Goal: Task Accomplishment & Management: Manage account settings

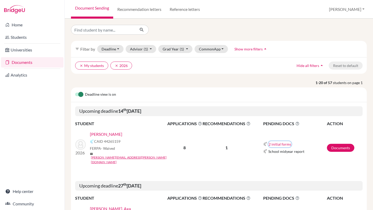
click at [273, 141] on button "2 initial forms" at bounding box center [279, 144] width 23 height 6
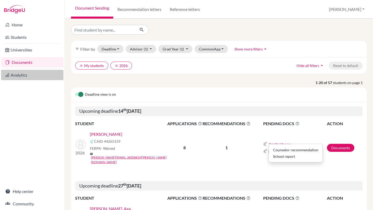
click at [26, 75] on link "Analytics" at bounding box center [32, 75] width 62 height 10
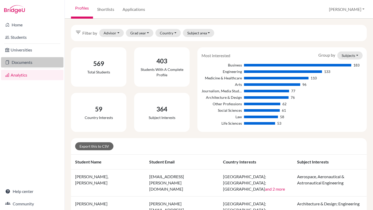
click at [25, 66] on link "Documents" at bounding box center [32, 62] width 62 height 10
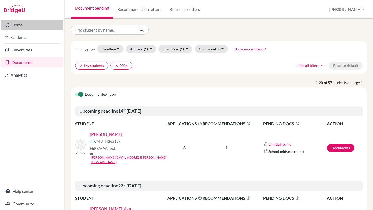
click at [27, 26] on link "Home" at bounding box center [32, 25] width 62 height 10
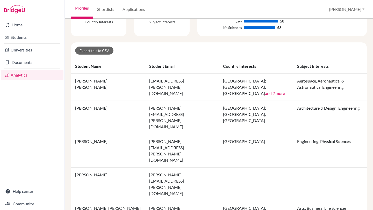
scroll to position [114, 0]
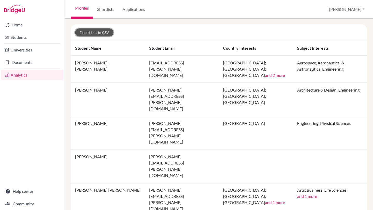
click at [93, 35] on link "Export this to CSV" at bounding box center [94, 32] width 38 height 8
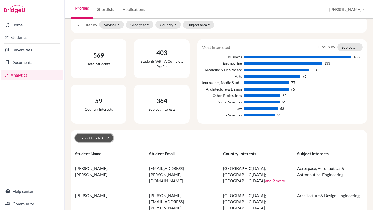
scroll to position [0, 0]
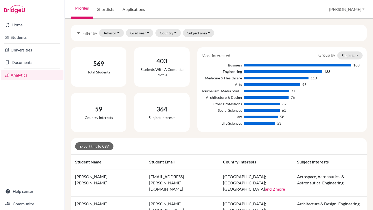
click at [132, 12] on link "Applications" at bounding box center [133, 9] width 31 height 19
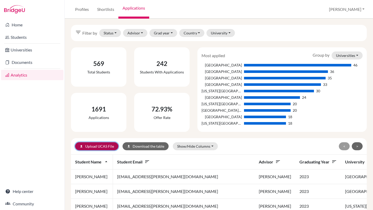
click at [91, 149] on link "upload Upload UCAS File" at bounding box center [96, 146] width 43 height 8
click at [363, 9] on button "[PERSON_NAME]" at bounding box center [346, 9] width 40 height 10
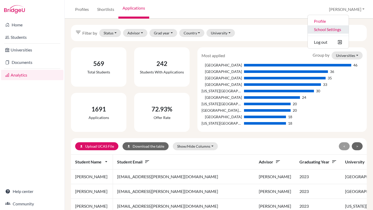
click at [348, 29] on link "School Settings" at bounding box center [327, 29] width 41 height 8
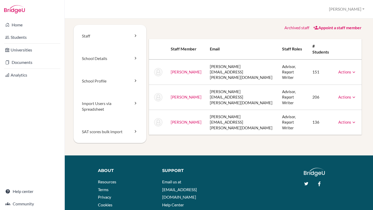
click at [354, 70] on icon at bounding box center [353, 72] width 5 height 5
click at [327, 94] on link "Archive" at bounding box center [334, 96] width 44 height 8
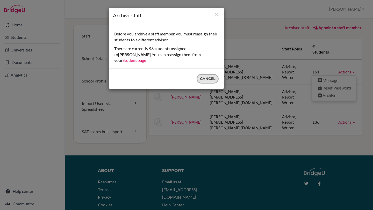
click at [206, 76] on button "Cancel" at bounding box center [207, 79] width 22 height 10
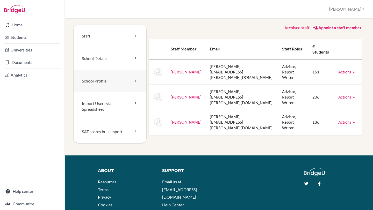
click at [120, 80] on link "School Profile" at bounding box center [109, 81] width 73 height 23
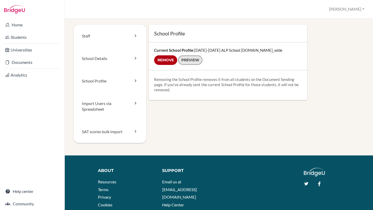
click at [192, 62] on link "Preview" at bounding box center [190, 60] width 25 height 10
click at [117, 126] on link "SAT scores bulk import" at bounding box center [109, 132] width 73 height 23
click at [112, 106] on link "Import Users via Spreadsheet" at bounding box center [109, 106] width 73 height 28
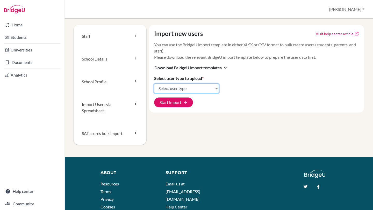
click at [213, 91] on select "Select user type Students Students and parents Parents Advisors Report writers" at bounding box center [186, 89] width 65 height 10
click at [120, 76] on link "School Profile" at bounding box center [109, 81] width 73 height 23
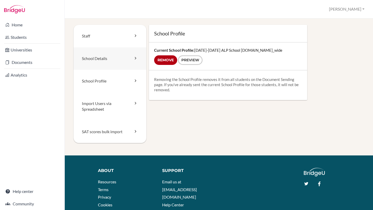
click at [124, 57] on link "School Details" at bounding box center [109, 58] width 73 height 23
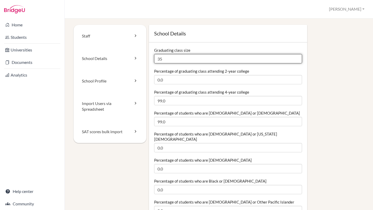
click at [168, 60] on input "35" at bounding box center [228, 58] width 148 height 9
type input "3"
type input "53"
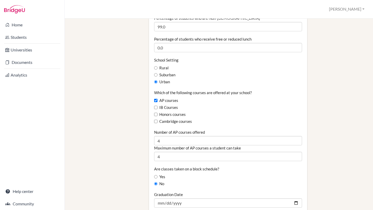
scroll to position [269, 0]
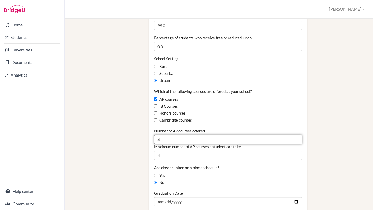
click at [217, 135] on input "4" at bounding box center [228, 139] width 148 height 9
type input "2"
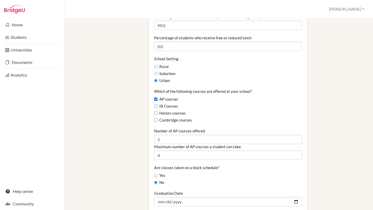
click at [338, 181] on div "School Details Graduating class size 53 Percentage of graduating class attendin…" at bounding box center [255, 159] width 218 height 807
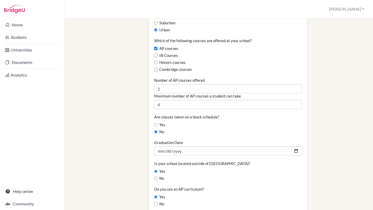
scroll to position [321, 0]
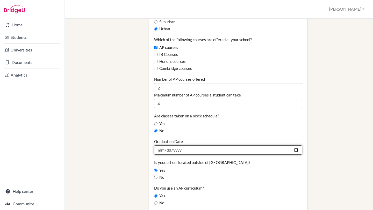
click at [294, 145] on input "2025-06-04" at bounding box center [228, 149] width 148 height 9
type input "[DATE]"
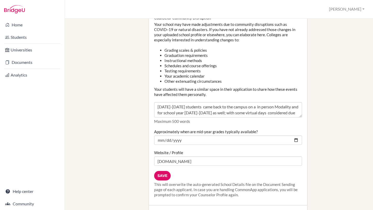
scroll to position [600, 0]
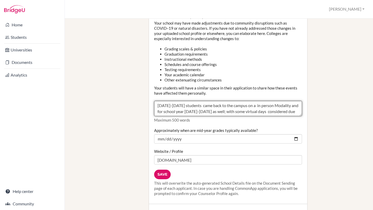
click at [218, 109] on textarea "2022-2023 students came back to the campus on a in person Modality and for scho…" at bounding box center [228, 109] width 148 height 16
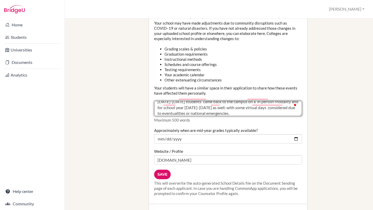
scroll to position [2, 0]
click at [220, 105] on textarea "2022-2023 students came back to the campus on a in person Modality and for scho…" at bounding box center [228, 109] width 148 height 16
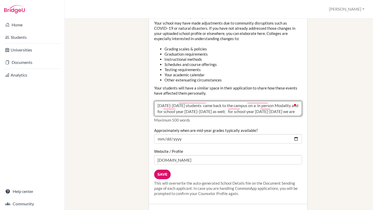
scroll to position [0, 0]
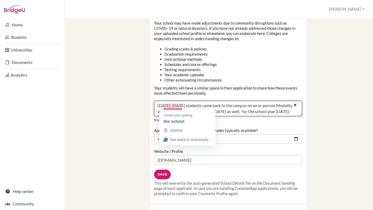
click at [170, 107] on textarea "2022-2023 students came back to the campus on a in person Modality and for scho…" at bounding box center [228, 109] width 148 height 16
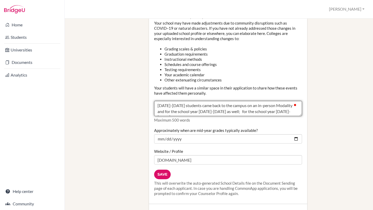
click at [219, 106] on textarea "2022-2023 students came back to the campus on a in person Modality and for scho…" at bounding box center [228, 109] width 148 height 16
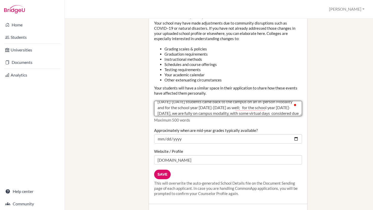
scroll to position [12, 0]
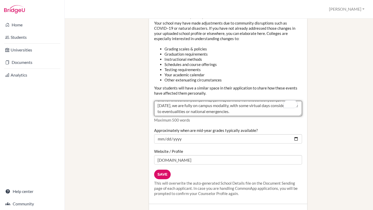
type textarea "2022-2023 students came back to the campus on an in-person Modality and for the…"
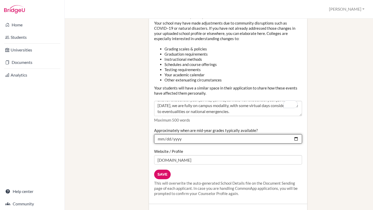
click at [297, 134] on input "2025-02-17" at bounding box center [228, 138] width 148 height 9
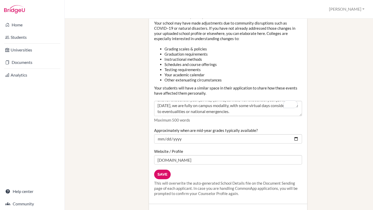
click at [276, 120] on div "Do you complete applicants' academic ratings on the Common Application School R…" at bounding box center [228, 50] width 148 height 186
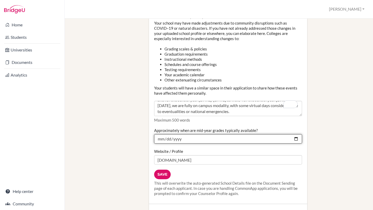
click at [296, 134] on input "2025-02-17" at bounding box center [228, 138] width 148 height 9
type input "2026-02-17"
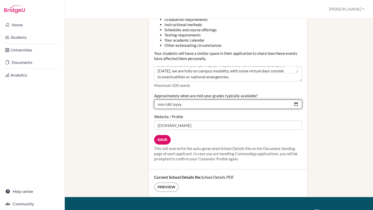
scroll to position [642, 0]
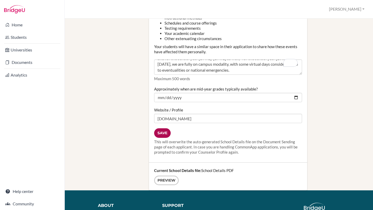
click at [165, 128] on input "Save" at bounding box center [162, 133] width 17 height 10
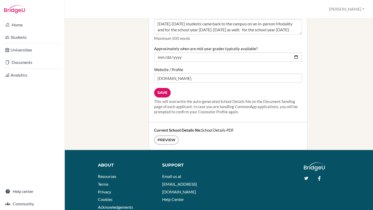
scroll to position [683, 0]
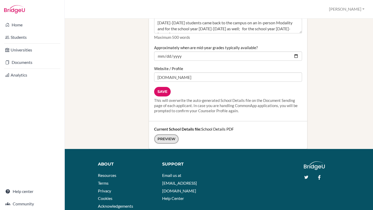
click at [164, 136] on link "Preview" at bounding box center [166, 139] width 25 height 10
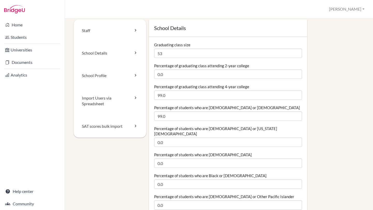
scroll to position [0, 0]
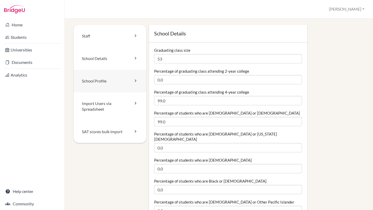
click at [126, 77] on link "School Profile" at bounding box center [109, 81] width 73 height 23
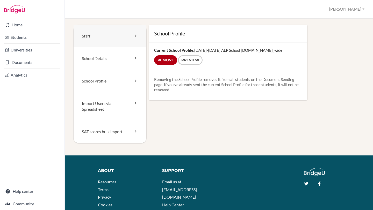
click at [136, 39] on link "Staff" at bounding box center [109, 36] width 73 height 23
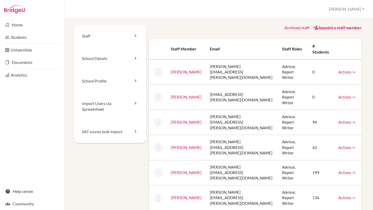
click at [352, 70] on icon at bounding box center [353, 72] width 5 height 5
click at [368, 99] on div "Staff School Details School Profile Import Users via Spreadsheet SAT scores bul…" at bounding box center [219, 114] width 308 height 191
click at [313, 110] on td "96" at bounding box center [321, 122] width 26 height 25
click at [28, 35] on link "Students" at bounding box center [32, 37] width 62 height 10
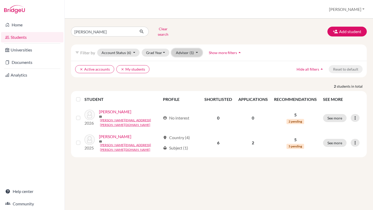
click at [197, 50] on button "Advisor (1)" at bounding box center [186, 53] width 31 height 8
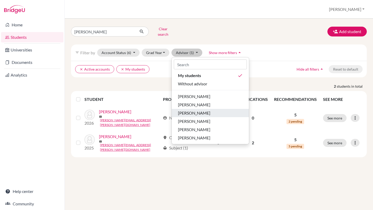
click at [203, 110] on span "[PERSON_NAME]" at bounding box center [194, 113] width 32 height 6
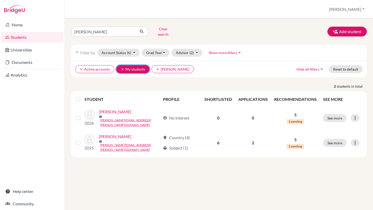
click at [123, 68] on icon "clear" at bounding box center [123, 70] width 4 height 4
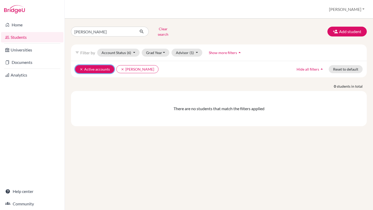
click at [82, 68] on icon "clear" at bounding box center [81, 70] width 4 height 4
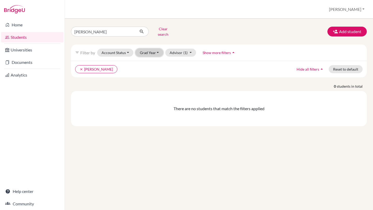
click at [159, 49] on button "Grad Year" at bounding box center [149, 53] width 28 height 8
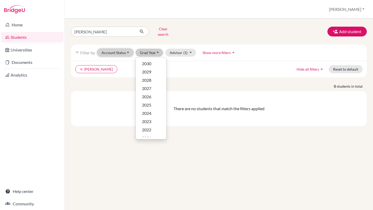
click at [128, 49] on button "Account Status" at bounding box center [115, 53] width 36 height 8
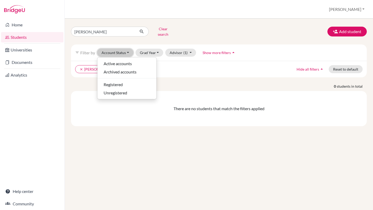
click at [128, 49] on button "Account Status" at bounding box center [115, 53] width 36 height 8
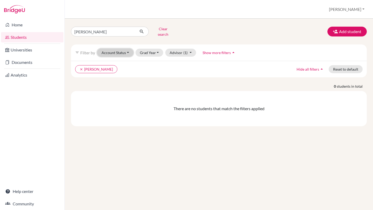
click at [128, 49] on button "Account Status" at bounding box center [115, 53] width 36 height 8
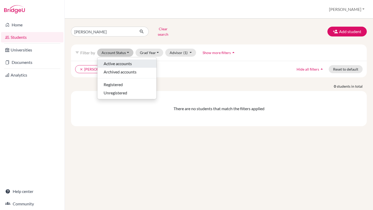
click at [127, 61] on span "Active accounts" at bounding box center [117, 64] width 28 height 6
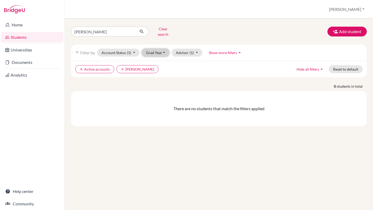
click at [165, 49] on button "Grad Year" at bounding box center [156, 53] width 28 height 8
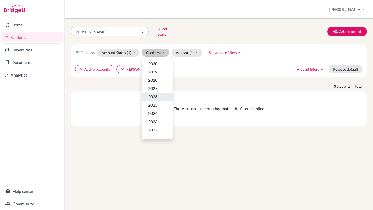
click at [155, 96] on span "2026" at bounding box center [152, 97] width 9 height 6
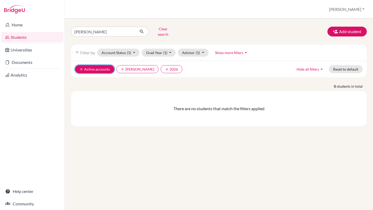
click at [83, 67] on button "clear Active accounts" at bounding box center [94, 69] width 39 height 8
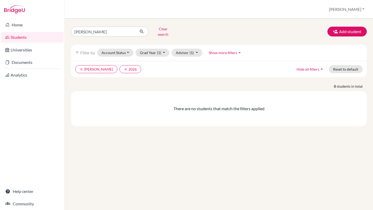
click at [317, 67] on span "Hide all filters" at bounding box center [307, 69] width 23 height 4
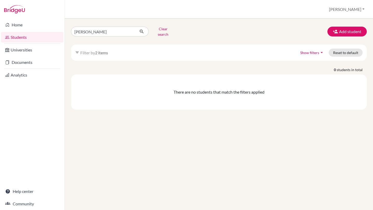
click at [321, 50] on icon "arrow_drop_down" at bounding box center [321, 52] width 5 height 5
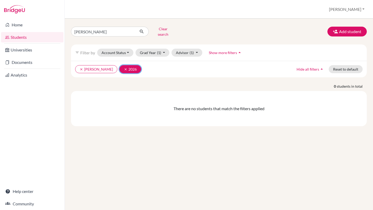
click at [124, 68] on icon "clear" at bounding box center [126, 70] width 4 height 4
click at [231, 50] on icon "arrow_drop_up" at bounding box center [233, 52] width 5 height 5
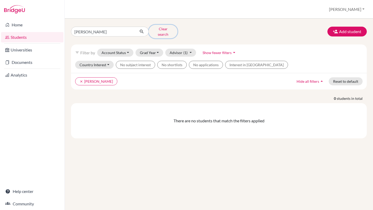
click at [169, 29] on button "Clear search" at bounding box center [163, 31] width 29 height 13
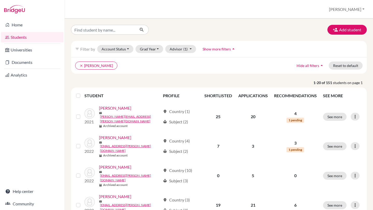
click at [144, 80] on p "1-20 of 151 students on page 1" at bounding box center [218, 82] width 303 height 5
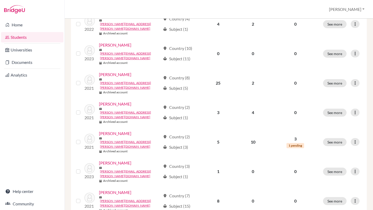
scroll to position [382, 0]
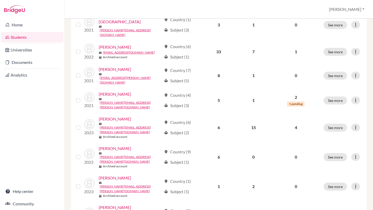
scroll to position [382, 0]
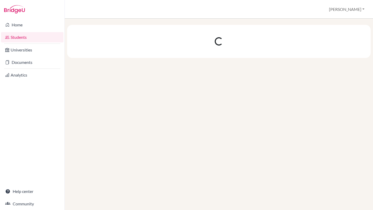
scroll to position [0, 0]
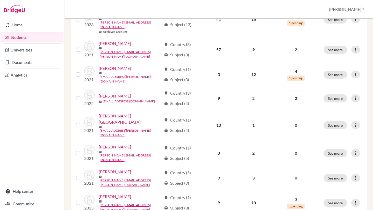
scroll to position [382, 0]
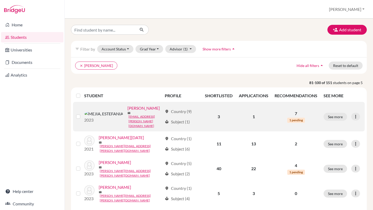
click at [127, 110] on link "MEJIA, ESTEFANIA" at bounding box center [143, 108] width 32 height 6
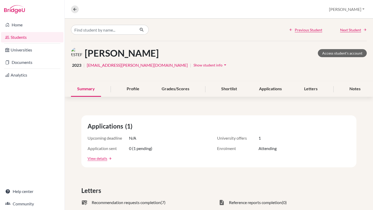
click at [77, 54] on img at bounding box center [77, 53] width 12 height 12
click at [222, 66] on icon "arrow_drop_down" at bounding box center [224, 64] width 5 height 5
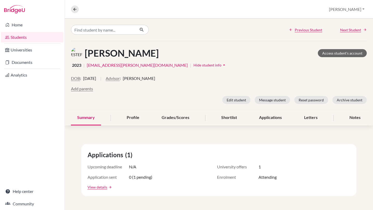
click at [221, 66] on icon "arrow_drop_up" at bounding box center [223, 64] width 5 height 5
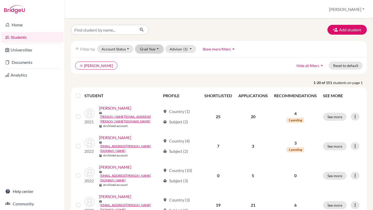
click at [157, 48] on button "Grad Year" at bounding box center [149, 49] width 28 height 8
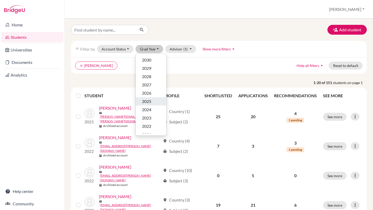
click at [155, 105] on button "2025" at bounding box center [151, 101] width 31 height 8
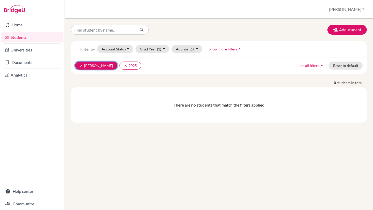
click at [81, 68] on button "clear Cuellar, Marcela" at bounding box center [96, 66] width 42 height 8
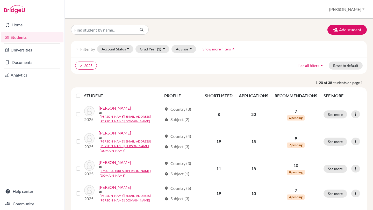
click at [82, 93] on label at bounding box center [82, 93] width 0 height 0
click at [0, 0] on input "checkbox" at bounding box center [0, 0] width 0 height 0
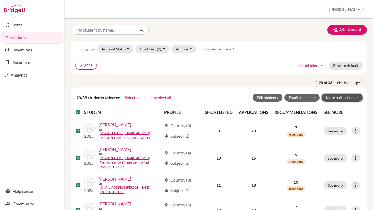
click at [358, 97] on button "More bulk actions" at bounding box center [341, 98] width 41 height 8
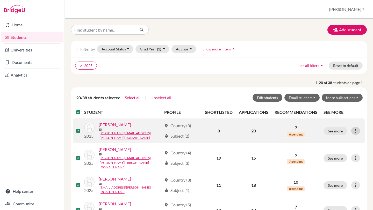
click at [354, 128] on icon at bounding box center [355, 130] width 5 height 5
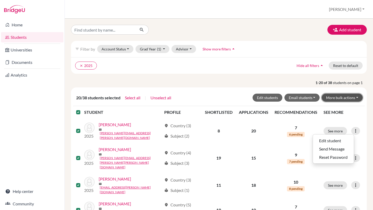
click at [359, 96] on button "More bulk actions" at bounding box center [341, 98] width 41 height 8
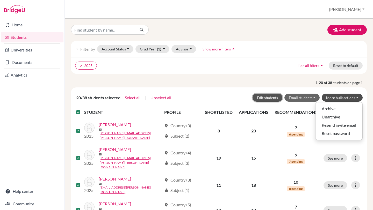
click at [272, 99] on button "Edit students" at bounding box center [267, 98] width 30 height 8
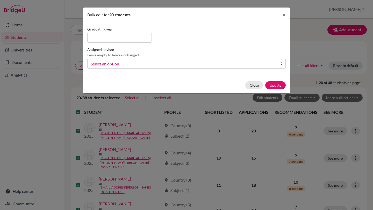
click at [281, 62] on b at bounding box center [282, 63] width 5 height 9
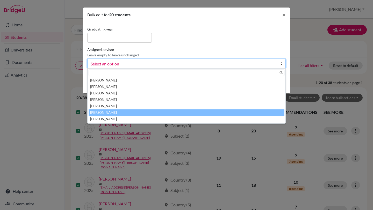
click at [148, 110] on li "[PERSON_NAME]" at bounding box center [186, 112] width 196 height 6
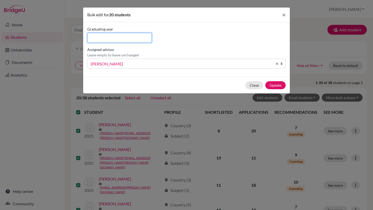
click at [110, 37] on input at bounding box center [119, 38] width 64 height 10
type input "2025"
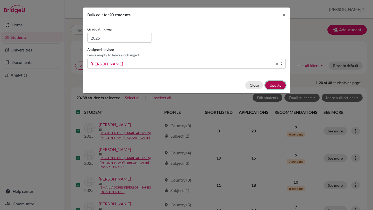
click at [276, 84] on button "Update" at bounding box center [275, 85] width 20 height 8
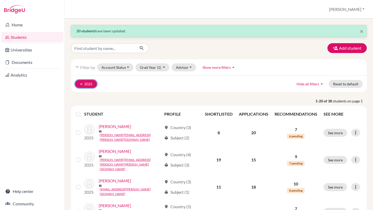
click at [80, 86] on button "clear 2025" at bounding box center [86, 84] width 22 height 8
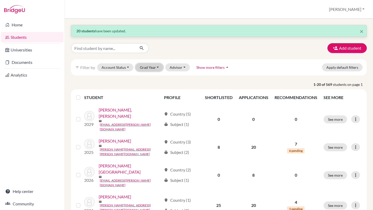
click at [158, 68] on button "Grad Year" at bounding box center [149, 67] width 28 height 8
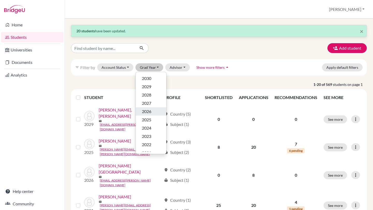
click at [153, 114] on div "2026" at bounding box center [151, 111] width 18 height 6
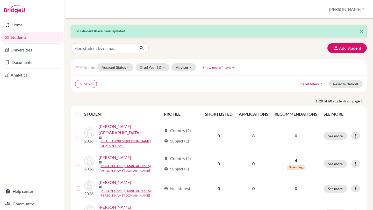
click at [82, 111] on label at bounding box center [82, 111] width 0 height 0
click at [0, 0] on input "checkbox" at bounding box center [0, 0] width 0 height 0
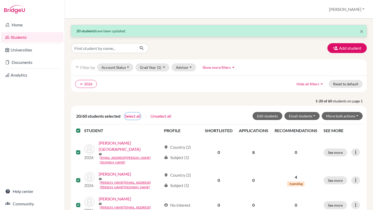
click at [129, 117] on button "Select all" at bounding box center [132, 116] width 16 height 7
click at [357, 116] on button "More bulk actions" at bounding box center [341, 116] width 41 height 8
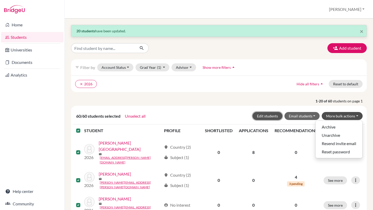
click at [278, 115] on button "Edit students" at bounding box center [267, 116] width 30 height 8
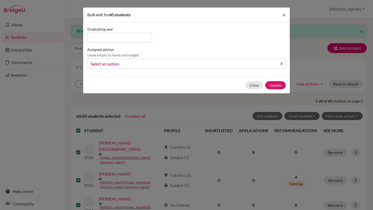
click at [279, 64] on link "Select an option" at bounding box center [186, 64] width 198 height 10
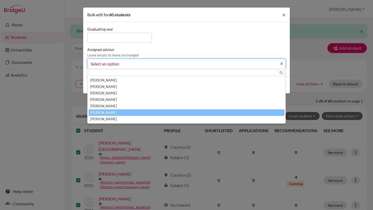
click at [115, 111] on li "[PERSON_NAME]" at bounding box center [186, 112] width 196 height 6
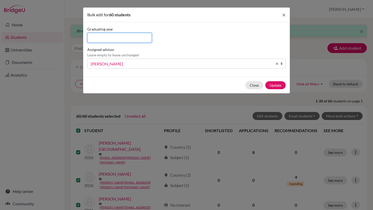
click at [140, 39] on input at bounding box center [119, 38] width 64 height 10
type input "2026"
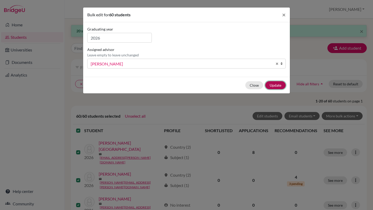
click at [271, 87] on button "Update" at bounding box center [275, 85] width 20 height 8
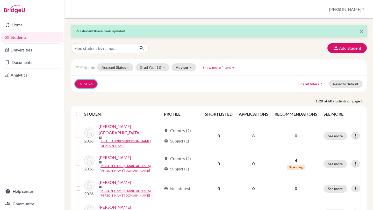
click at [81, 84] on icon "clear" at bounding box center [81, 84] width 4 height 4
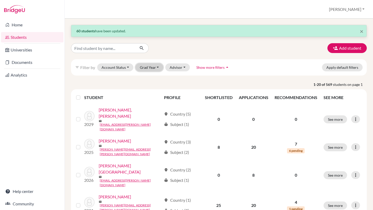
click at [159, 69] on button "Grad Year" at bounding box center [149, 67] width 28 height 8
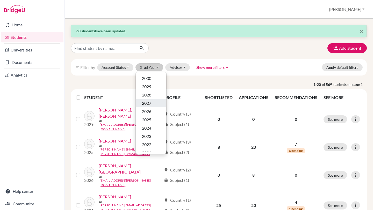
click at [153, 105] on div "2027" at bounding box center [151, 103] width 18 height 6
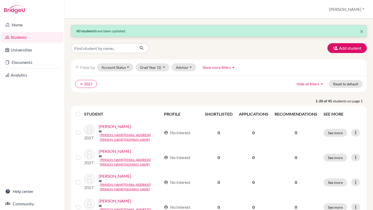
click at [82, 111] on label at bounding box center [82, 111] width 0 height 0
click at [0, 0] on input "checkbox" at bounding box center [0, 0] width 0 height 0
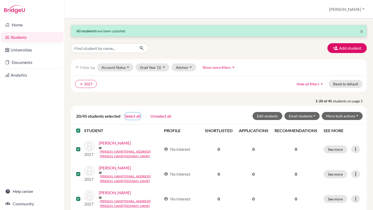
click at [131, 116] on button "Select all" at bounding box center [132, 116] width 16 height 7
click at [278, 116] on button "Edit students" at bounding box center [267, 116] width 30 height 8
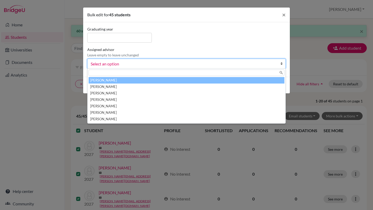
click at [280, 65] on b at bounding box center [282, 63] width 5 height 9
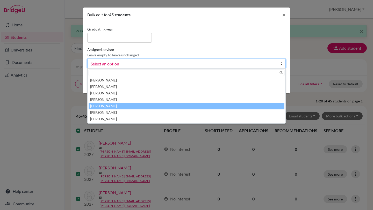
click at [137, 106] on li "[PERSON_NAME]" at bounding box center [186, 106] width 196 height 6
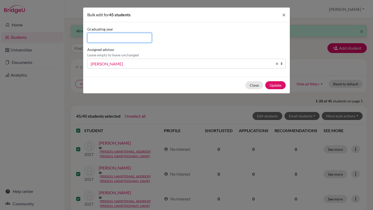
click at [135, 37] on input at bounding box center [119, 38] width 64 height 10
type input "2027"
click at [282, 64] on b at bounding box center [282, 63] width 5 height 9
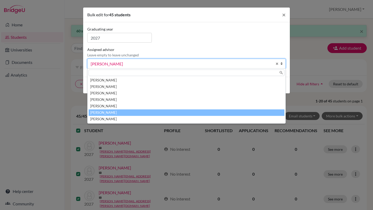
click at [134, 110] on li "[PERSON_NAME]" at bounding box center [186, 112] width 196 height 6
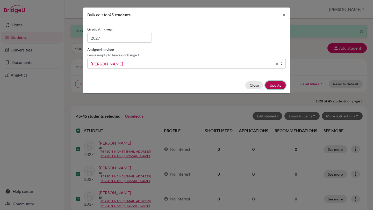
click at [278, 86] on button "Update" at bounding box center [275, 85] width 20 height 8
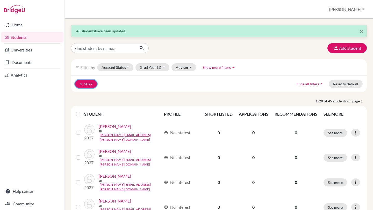
click at [81, 82] on button "clear 2027" at bounding box center [86, 84] width 22 height 8
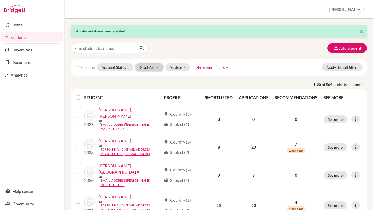
click at [160, 69] on button "Grad Year" at bounding box center [149, 67] width 28 height 8
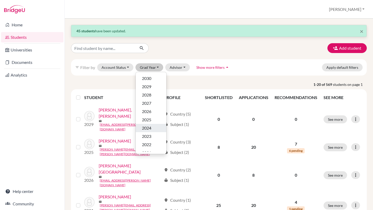
click at [152, 126] on div "2024" at bounding box center [151, 128] width 18 height 6
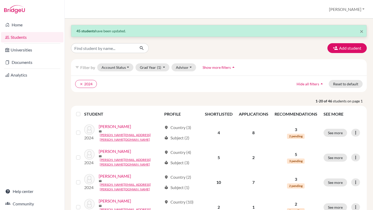
click at [82, 111] on label at bounding box center [82, 111] width 0 height 0
click at [0, 0] on input "checkbox" at bounding box center [0, 0] width 0 height 0
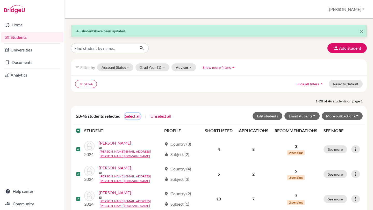
click at [136, 117] on button "Select all" at bounding box center [132, 116] width 16 height 7
click at [269, 119] on button "Edit students" at bounding box center [267, 116] width 30 height 8
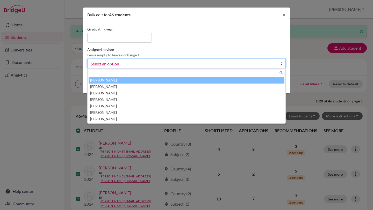
click at [282, 65] on b at bounding box center [282, 63] width 5 height 9
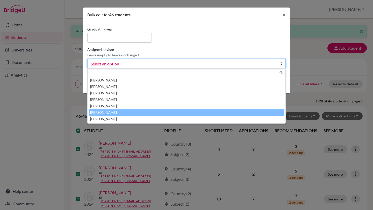
click at [121, 111] on li "[PERSON_NAME]" at bounding box center [186, 112] width 196 height 6
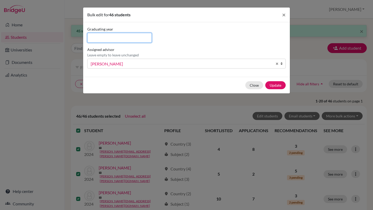
click at [104, 39] on input at bounding box center [119, 38] width 64 height 10
type input "2024"
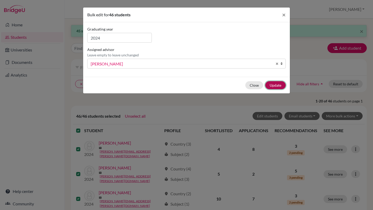
click at [283, 85] on button "Update" at bounding box center [275, 85] width 20 height 8
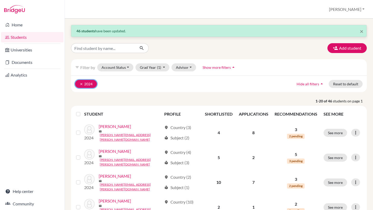
click at [81, 83] on icon "clear" at bounding box center [81, 84] width 4 height 4
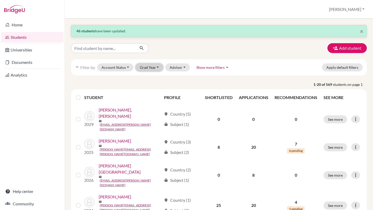
click at [156, 68] on button "Grad Year" at bounding box center [149, 67] width 28 height 8
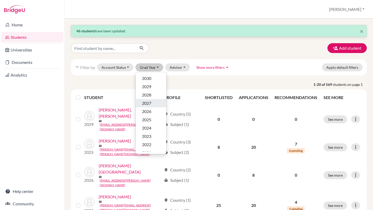
click at [151, 105] on div "2027" at bounding box center [151, 103] width 18 height 6
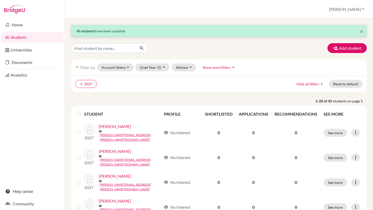
click at [82, 111] on label at bounding box center [82, 111] width 0 height 0
click at [0, 0] on input "checkbox" at bounding box center [0, 0] width 0 height 0
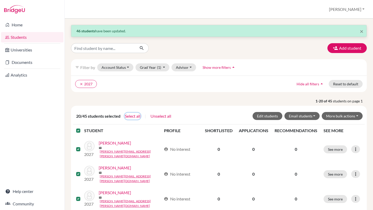
click at [136, 117] on button "Select all" at bounding box center [132, 116] width 16 height 7
click at [263, 117] on button "Edit students" at bounding box center [267, 116] width 30 height 8
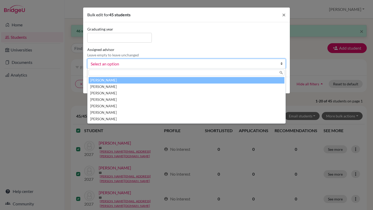
click at [277, 63] on link "Select an option" at bounding box center [186, 64] width 198 height 10
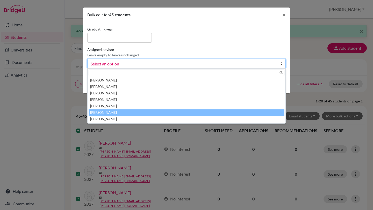
click at [123, 115] on li "[PERSON_NAME]" at bounding box center [186, 112] width 196 height 6
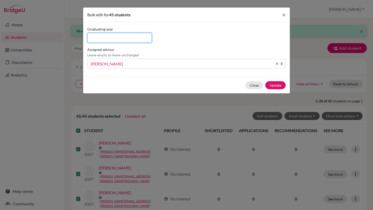
click at [128, 40] on input at bounding box center [119, 38] width 64 height 10
type input "2027"
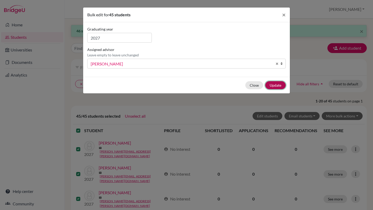
click at [279, 86] on button "Update" at bounding box center [275, 85] width 20 height 8
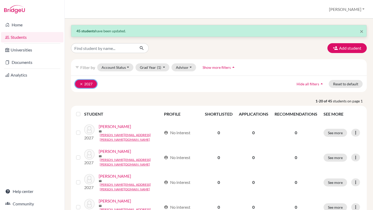
click at [81, 84] on icon "clear" at bounding box center [81, 84] width 4 height 4
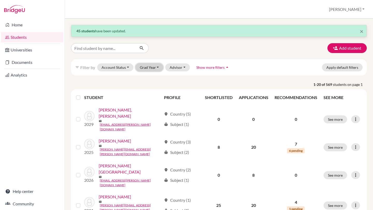
click at [158, 67] on button "Grad Year" at bounding box center [149, 67] width 28 height 8
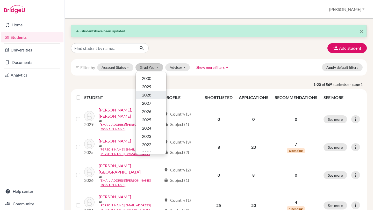
click at [151, 98] on div "2028" at bounding box center [151, 95] width 18 height 6
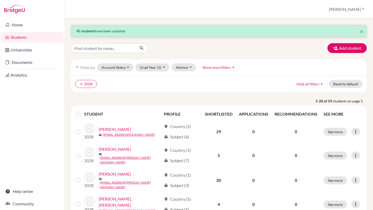
click at [82, 111] on label at bounding box center [82, 111] width 0 height 0
click at [0, 0] on input "checkbox" at bounding box center [0, 0] width 0 height 0
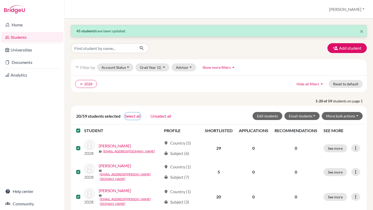
click at [135, 115] on button "Select all" at bounding box center [132, 116] width 16 height 7
click at [279, 116] on button "Edit students" at bounding box center [267, 116] width 30 height 8
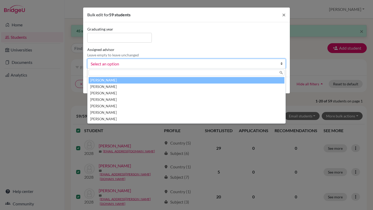
click at [250, 61] on span "Select an option" at bounding box center [183, 64] width 185 height 7
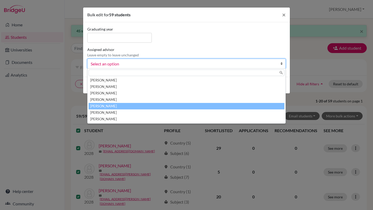
click at [114, 104] on li "[PERSON_NAME]" at bounding box center [186, 106] width 196 height 6
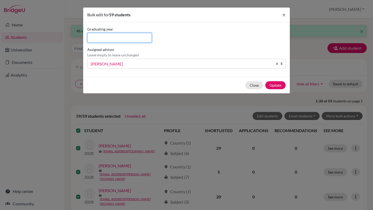
click at [128, 37] on input at bounding box center [119, 38] width 64 height 10
type input "2028"
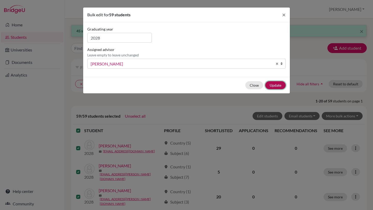
click at [270, 88] on button "Update" at bounding box center [275, 85] width 20 height 8
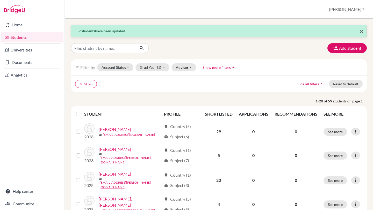
click at [360, 31] on span "×" at bounding box center [361, 31] width 4 height 8
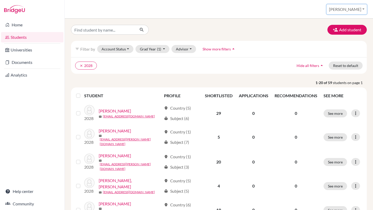
click at [362, 10] on button "[PERSON_NAME]" at bounding box center [346, 9] width 40 height 10
click at [341, 30] on link "School Settings" at bounding box center [327, 29] width 41 height 8
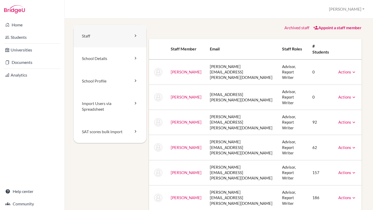
click at [136, 38] on icon at bounding box center [135, 35] width 5 height 5
click at [354, 120] on icon at bounding box center [353, 122] width 5 height 5
click at [337, 142] on link "Archive" at bounding box center [334, 146] width 44 height 8
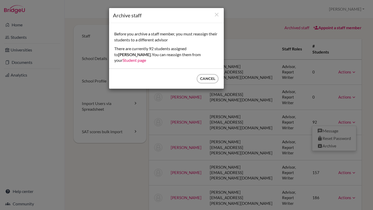
click at [146, 58] on link "Student page" at bounding box center [134, 60] width 24 height 5
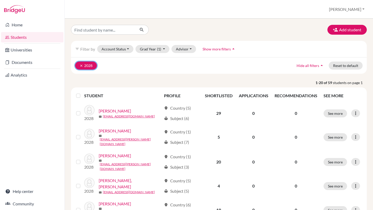
click at [80, 65] on icon "clear" at bounding box center [81, 66] width 4 height 4
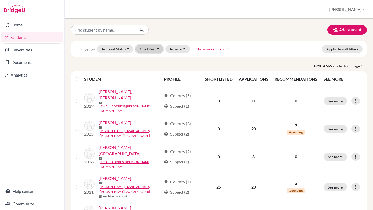
click at [156, 50] on button "Grad Year" at bounding box center [149, 49] width 28 height 8
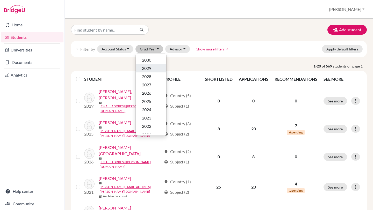
click at [154, 66] on div "2029" at bounding box center [151, 68] width 18 height 6
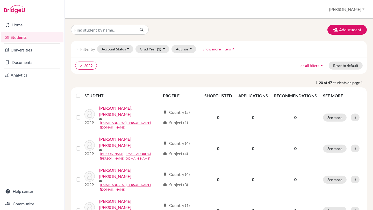
click at [82, 93] on label at bounding box center [82, 93] width 0 height 0
click at [0, 0] on input "checkbox" at bounding box center [0, 0] width 0 height 0
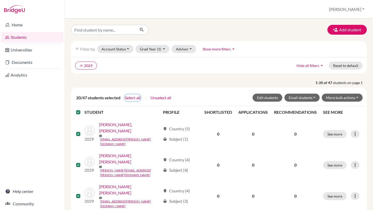
click at [134, 99] on button "Select all" at bounding box center [132, 97] width 16 height 7
click at [273, 101] on button "Edit students" at bounding box center [267, 98] width 30 height 8
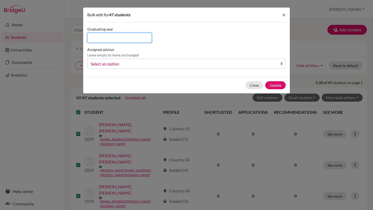
click at [146, 37] on input at bounding box center [119, 38] width 64 height 10
type input "2029"
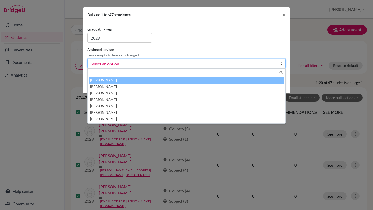
click at [279, 61] on link "Select an option" at bounding box center [186, 64] width 198 height 10
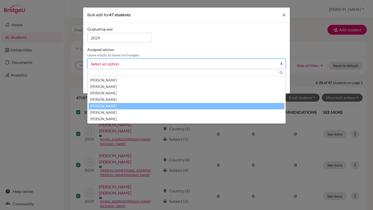
click at [115, 108] on li "[PERSON_NAME]" at bounding box center [186, 106] width 196 height 6
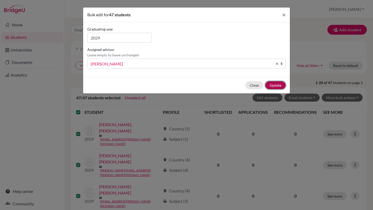
click at [274, 87] on button "Update" at bounding box center [275, 85] width 20 height 8
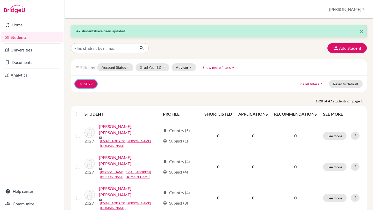
click at [77, 84] on button "clear 2029" at bounding box center [86, 84] width 22 height 8
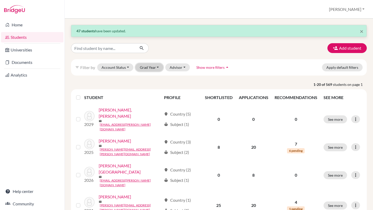
click at [159, 68] on button "Grad Year" at bounding box center [149, 67] width 28 height 8
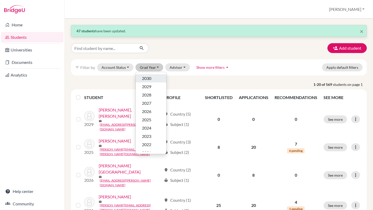
click at [150, 76] on span "2030" at bounding box center [146, 78] width 9 height 6
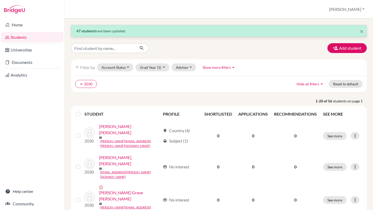
click at [82, 111] on label at bounding box center [82, 111] width 0 height 0
click at [0, 0] on input "checkbox" at bounding box center [0, 0] width 0 height 0
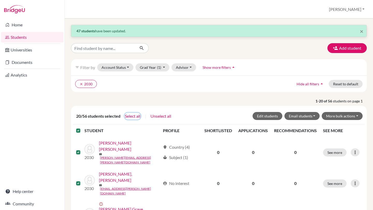
click at [130, 117] on button "Select all" at bounding box center [132, 116] width 16 height 7
click at [267, 116] on button "Edit students" at bounding box center [267, 116] width 30 height 8
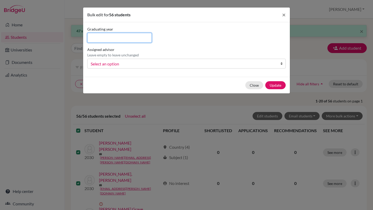
click at [138, 38] on input at bounding box center [119, 38] width 64 height 10
type input "2030"
click at [282, 65] on b at bounding box center [282, 63] width 5 height 9
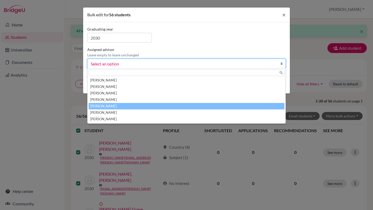
click at [135, 106] on li "[PERSON_NAME]" at bounding box center [186, 106] width 196 height 6
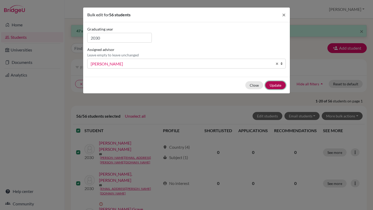
click at [273, 87] on button "Update" at bounding box center [275, 85] width 20 height 8
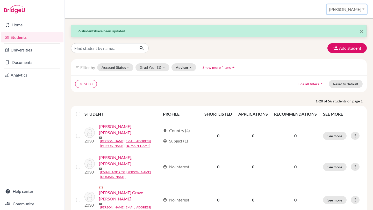
click at [362, 7] on button "[PERSON_NAME]" at bounding box center [346, 9] width 40 height 10
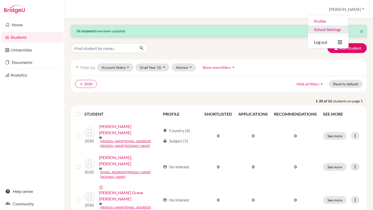
click at [346, 27] on link "School Settings" at bounding box center [327, 29] width 41 height 8
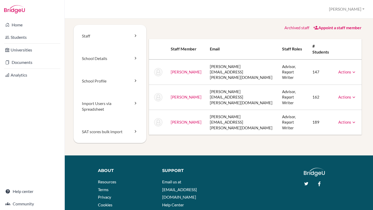
click at [352, 70] on icon at bounding box center [353, 72] width 5 height 5
click at [337, 92] on link "Archive" at bounding box center [334, 96] width 44 height 8
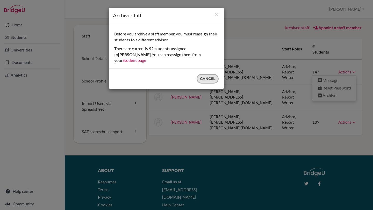
click at [205, 74] on button "Cancel" at bounding box center [207, 79] width 22 height 10
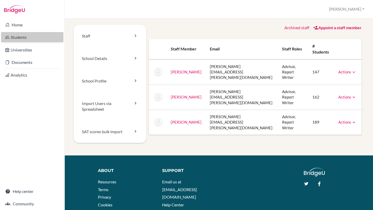
click at [23, 39] on link "Students" at bounding box center [32, 37] width 62 height 10
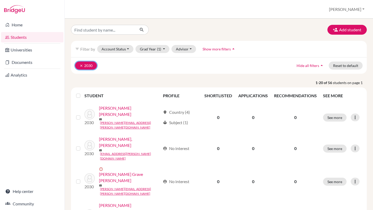
click at [79, 65] on button "clear 2030" at bounding box center [86, 66] width 22 height 8
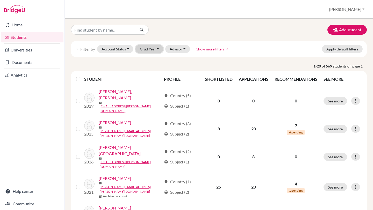
click at [158, 50] on button "Grad Year" at bounding box center [149, 49] width 28 height 8
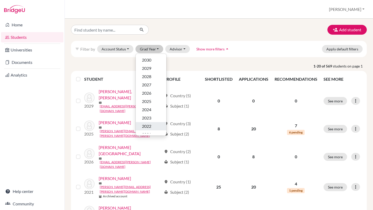
click at [154, 124] on div "2022" at bounding box center [151, 126] width 18 height 6
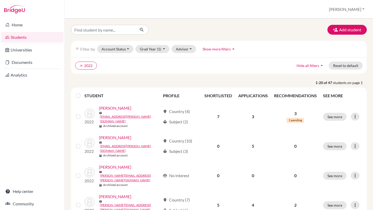
click at [82, 93] on label at bounding box center [82, 93] width 0 height 0
click at [0, 0] on input "checkbox" at bounding box center [0, 0] width 0 height 0
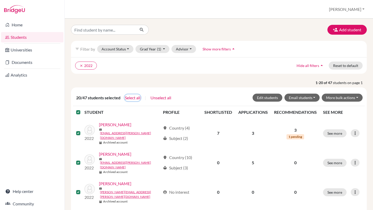
click at [131, 98] on button "Select all" at bounding box center [132, 97] width 16 height 7
click at [271, 99] on button "Edit students" at bounding box center [267, 98] width 30 height 8
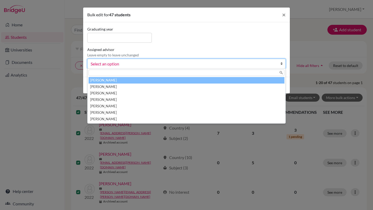
click at [278, 65] on link "Select an option" at bounding box center [186, 64] width 198 height 10
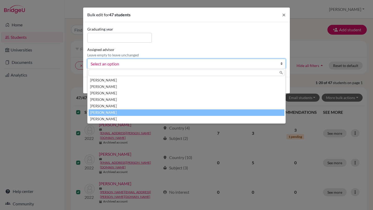
click at [140, 113] on li "[PERSON_NAME]" at bounding box center [186, 112] width 196 height 6
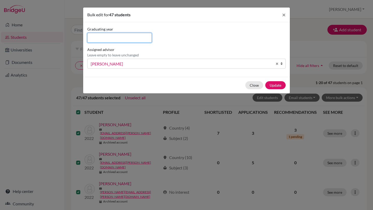
click at [142, 35] on input at bounding box center [119, 38] width 64 height 10
type input "2022"
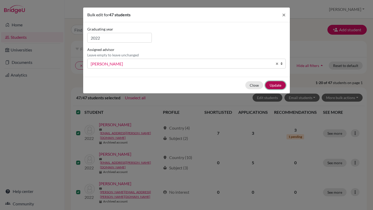
click at [283, 85] on button "Update" at bounding box center [275, 85] width 20 height 8
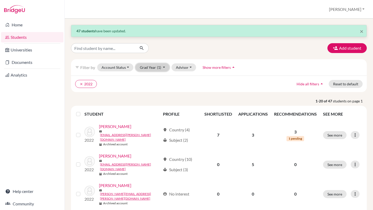
click at [164, 69] on button "Grad Year (1)" at bounding box center [152, 67] width 34 height 8
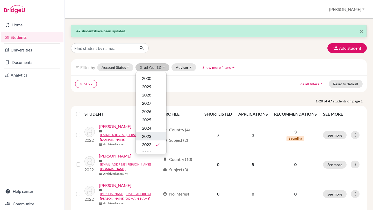
click at [154, 140] on button "2023" at bounding box center [151, 136] width 31 height 8
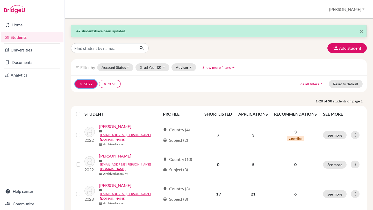
click at [82, 85] on icon "clear" at bounding box center [81, 84] width 4 height 4
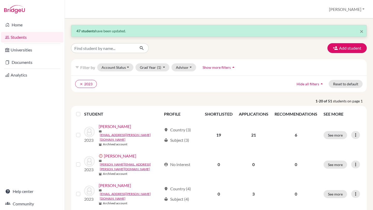
click at [82, 111] on label at bounding box center [82, 111] width 0 height 0
click at [0, 0] on input "checkbox" at bounding box center [0, 0] width 0 height 0
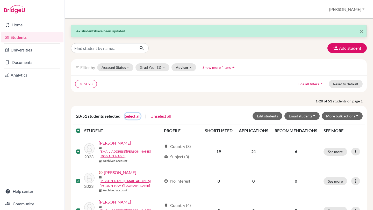
click at [134, 119] on button "Select all" at bounding box center [132, 116] width 16 height 7
click at [266, 119] on button "Edit students" at bounding box center [267, 116] width 30 height 8
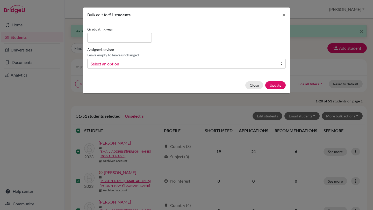
click at [281, 65] on b at bounding box center [282, 63] width 5 height 9
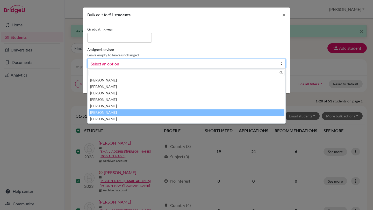
click at [114, 111] on li "[PERSON_NAME]" at bounding box center [186, 112] width 196 height 6
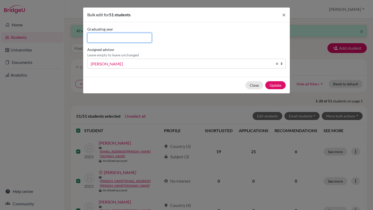
click at [125, 38] on input at bounding box center [119, 38] width 64 height 10
type input "2023"
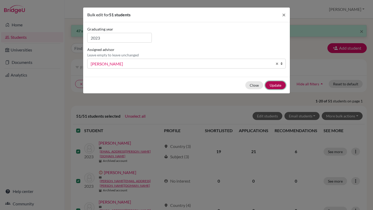
click at [278, 84] on button "Update" at bounding box center [275, 85] width 20 height 8
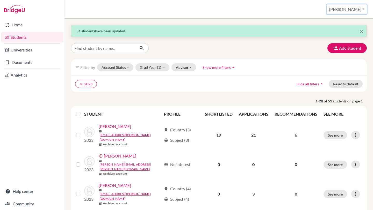
click at [359, 9] on button "[PERSON_NAME]" at bounding box center [346, 9] width 40 height 10
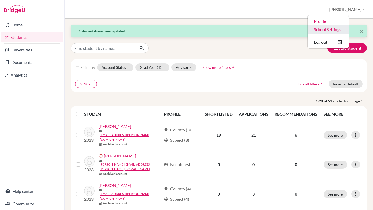
click at [340, 31] on link "School Settings" at bounding box center [327, 29] width 41 height 8
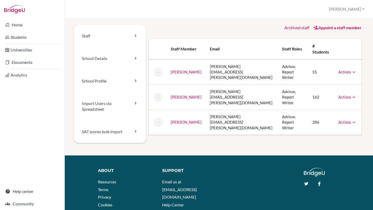
click at [351, 70] on icon at bounding box center [353, 72] width 5 height 5
click at [332, 92] on link "Archive" at bounding box center [334, 96] width 44 height 8
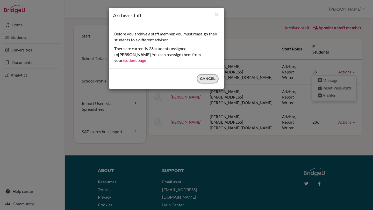
click at [206, 74] on button "Cancel" at bounding box center [207, 79] width 22 height 10
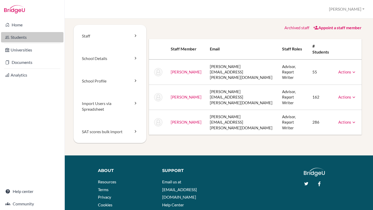
click at [20, 40] on link "Students" at bounding box center [32, 37] width 62 height 10
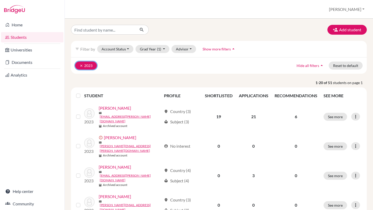
click at [82, 68] on button "clear 2023" at bounding box center [86, 66] width 22 height 8
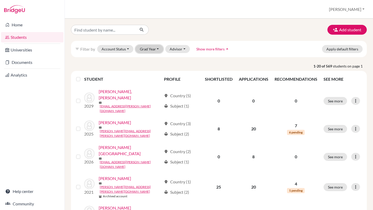
click at [155, 50] on button "Grad Year" at bounding box center [149, 49] width 28 height 8
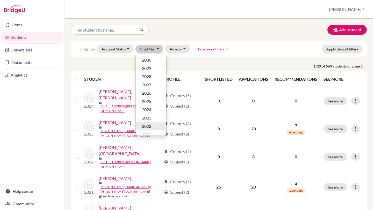
click at [152, 124] on div "2022" at bounding box center [151, 126] width 18 height 6
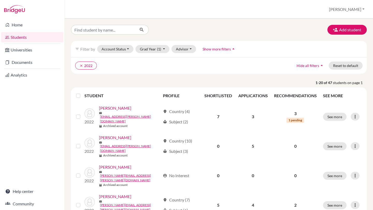
click at [82, 93] on label at bounding box center [82, 93] width 0 height 0
click at [0, 0] on input "checkbox" at bounding box center [0, 0] width 0 height 0
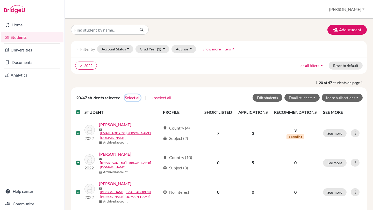
click at [133, 98] on button "Select all" at bounding box center [132, 97] width 16 height 7
click at [262, 96] on button "Edit students" at bounding box center [267, 98] width 30 height 8
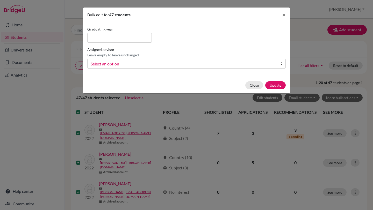
click at [175, 64] on span "Select an option" at bounding box center [183, 64] width 185 height 7
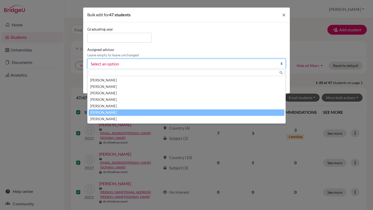
click at [116, 112] on li "[PERSON_NAME]" at bounding box center [186, 112] width 196 height 6
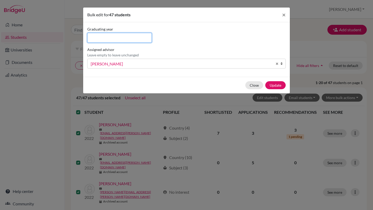
click at [136, 39] on input at bounding box center [119, 38] width 64 height 10
type input "2022"
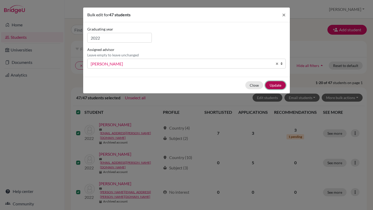
click at [278, 86] on button "Update" at bounding box center [275, 85] width 20 height 8
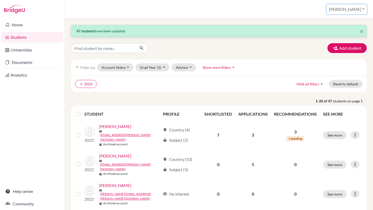
click at [358, 9] on button "[PERSON_NAME]" at bounding box center [346, 9] width 40 height 10
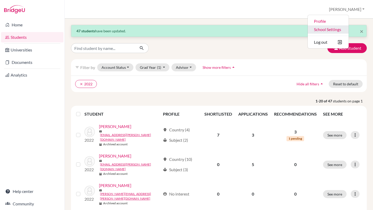
click at [342, 27] on link "School Settings" at bounding box center [327, 29] width 41 height 8
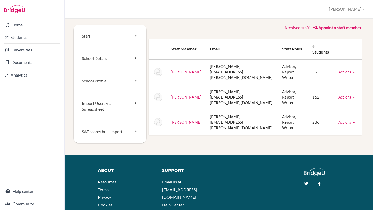
click at [348, 70] on link "Actions" at bounding box center [347, 72] width 18 height 5
click at [290, 142] on div "Staff School Details School Profile Import Users via Spreadsheet SAT scores bul…" at bounding box center [218, 90] width 290 height 131
